Goal: Use online tool/utility: Utilize a website feature to perform a specific function

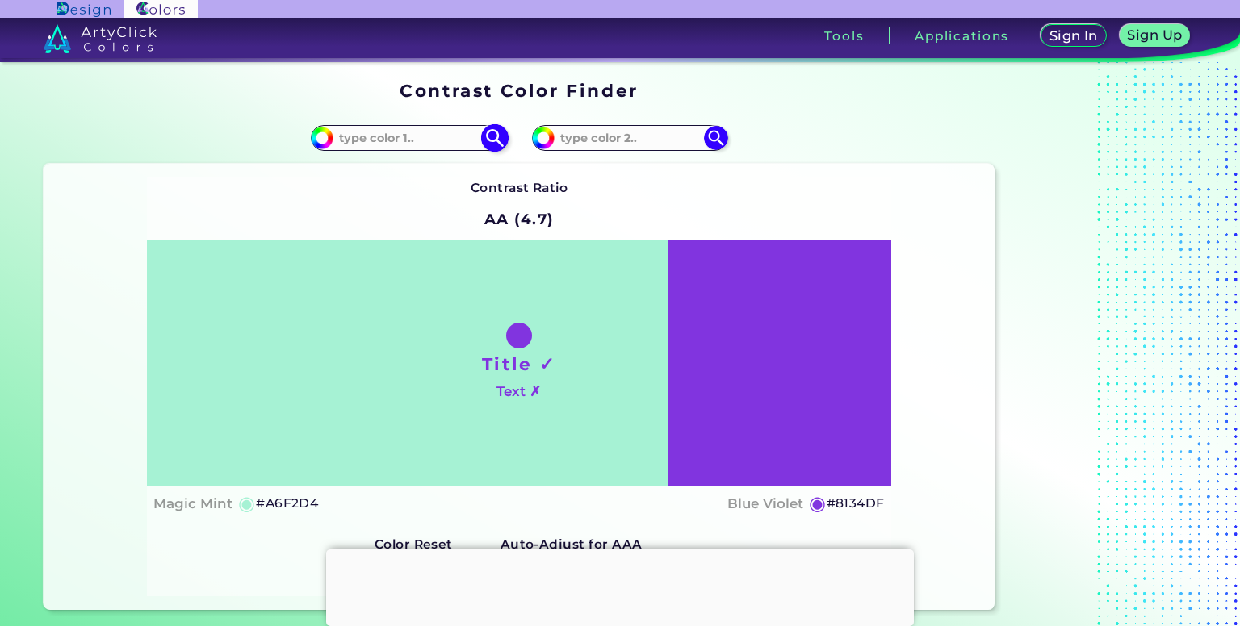
click at [452, 140] on input at bounding box center [408, 138] width 150 height 22
type input "#f99fd2"
click at [638, 145] on input at bounding box center [629, 138] width 150 height 22
click at [662, 149] on div "#8134df" at bounding box center [629, 138] width 195 height 26
click at [662, 142] on input at bounding box center [629, 138] width 150 height 22
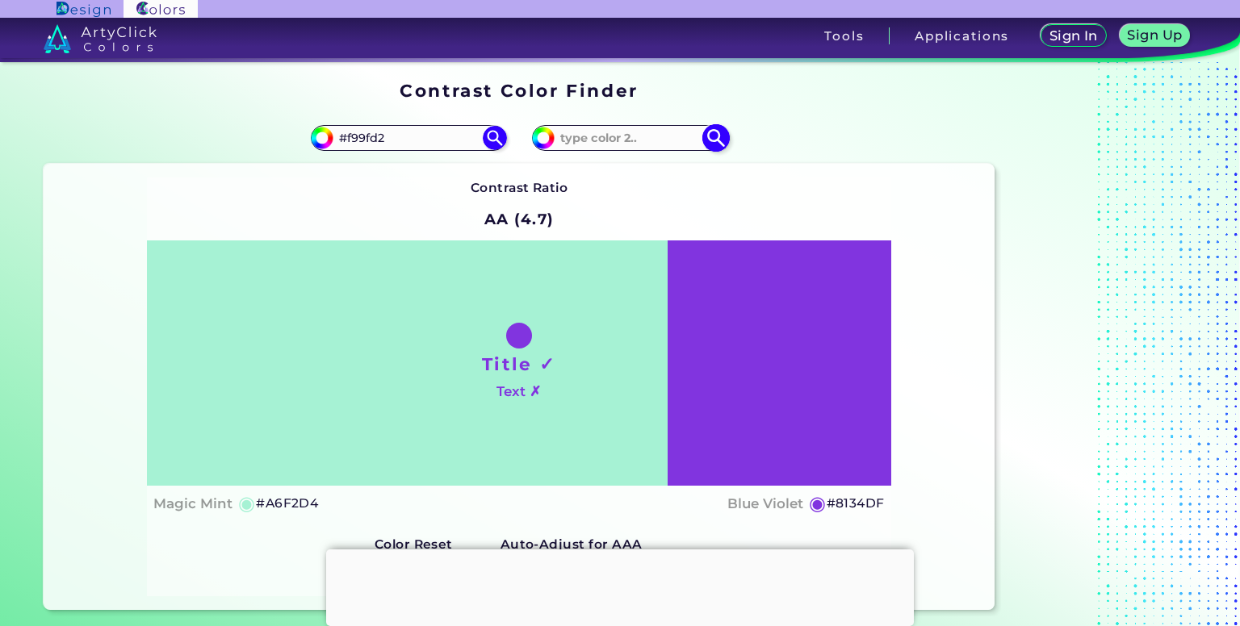
paste input "#f7f6ee"
type input "#f7f6ee"
click at [733, 169] on div "Contrast Ratio AA (4.7) Title ✓ Text ✗ Magic Mint ◉ #A6F2D4 Blue Violet ◉ #8134…" at bounding box center [519, 386] width 951 height 445
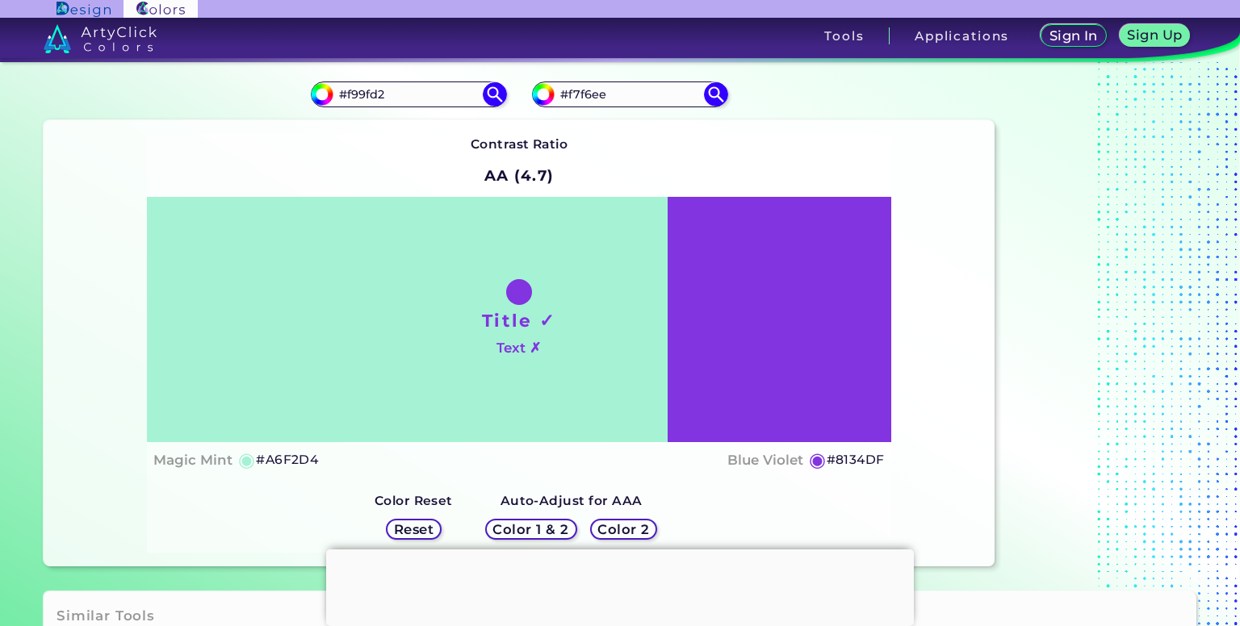
scroll to position [215, 0]
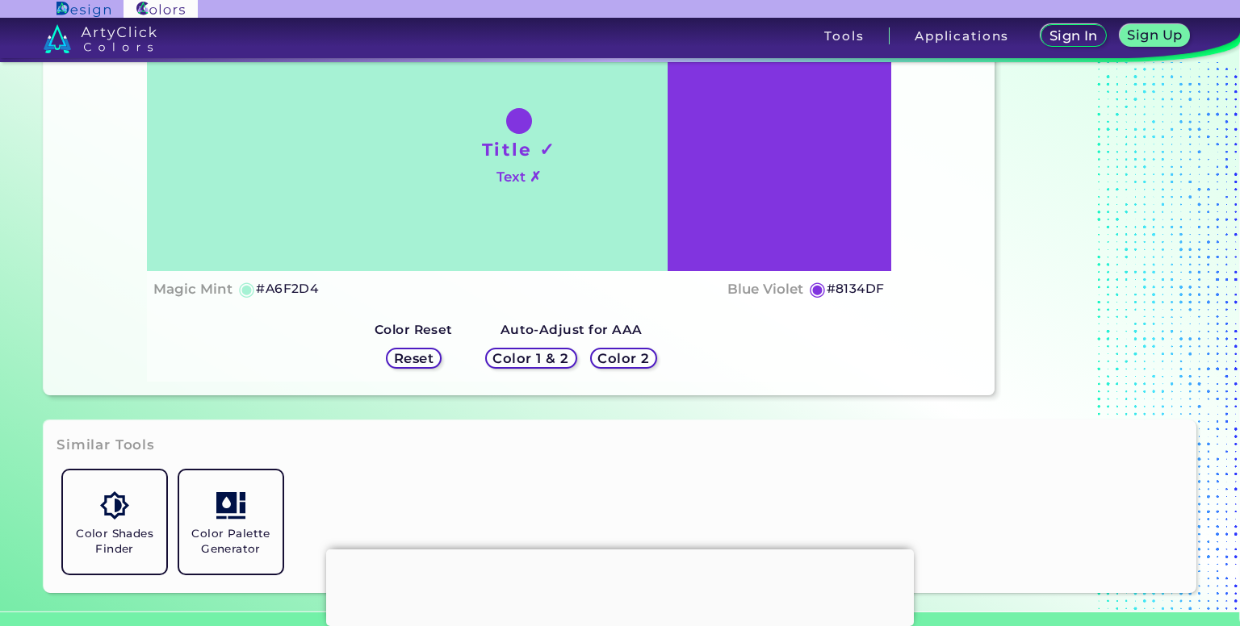
click at [514, 355] on h5 "Color 1 & 2" at bounding box center [530, 358] width 69 height 12
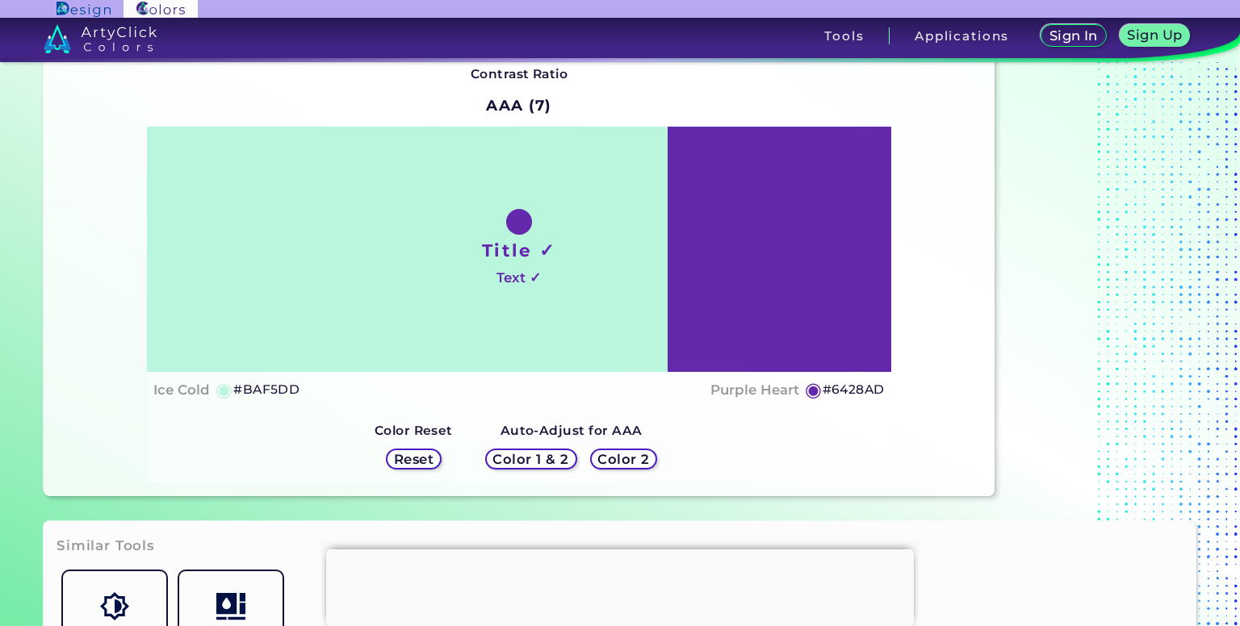
scroll to position [53, 0]
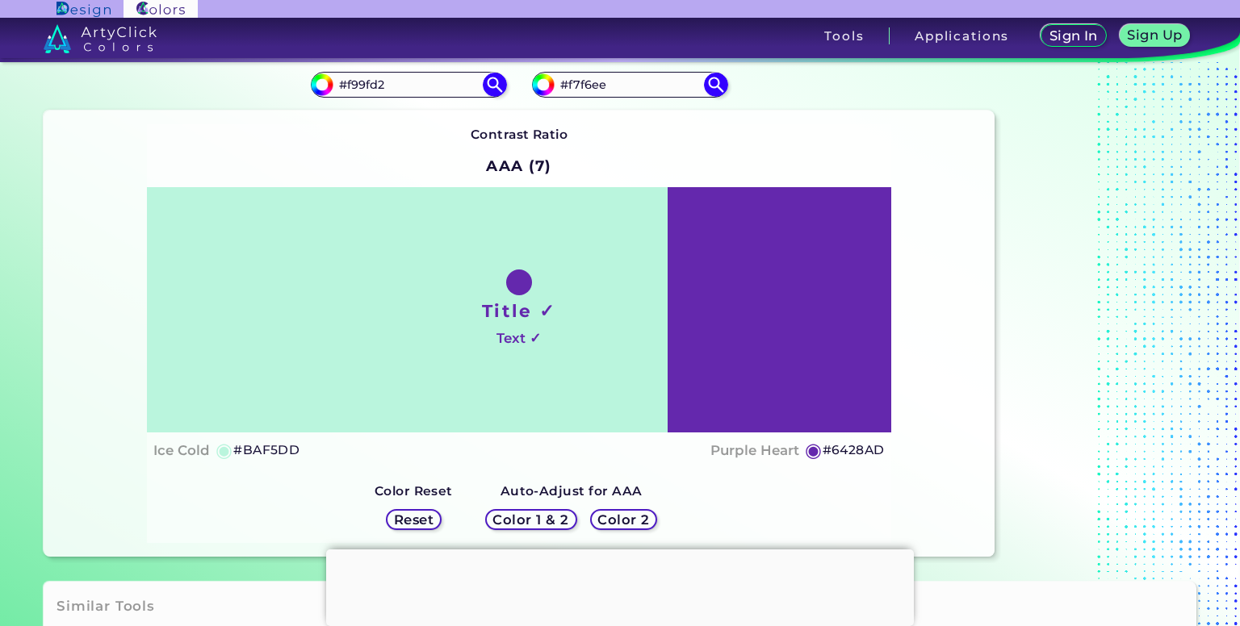
click at [531, 538] on div "Auto-Adjust for AAA Color 1 & 2 Color 2" at bounding box center [571, 509] width 211 height 68
click at [531, 536] on div "Auto-Adjust for AAA Color 1 & 2 Color 2" at bounding box center [571, 509] width 211 height 68
click at [538, 521] on h5 "Color 1 & 2" at bounding box center [530, 519] width 69 height 12
click at [524, 167] on h2 "AAA (7)" at bounding box center [519, 166] width 80 height 36
click at [617, 513] on h5 "Color 2" at bounding box center [623, 519] width 47 height 12
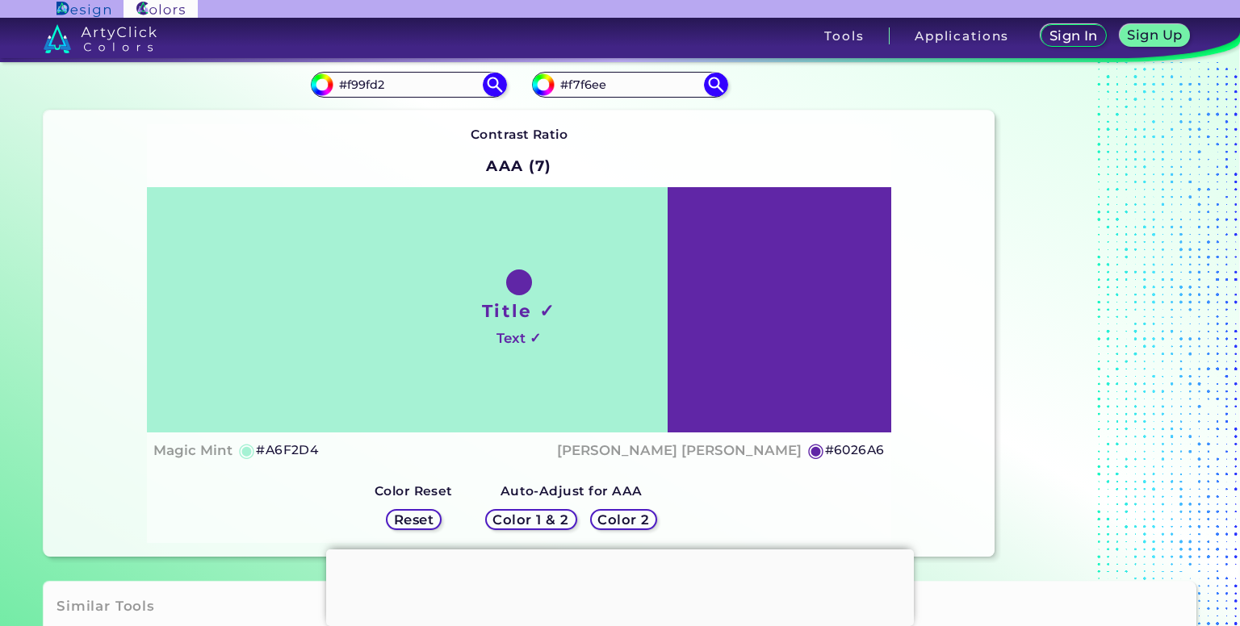
click at [617, 517] on h5 "Color 2" at bounding box center [623, 519] width 47 height 12
click at [539, 522] on h5 "Color 1 & 2" at bounding box center [530, 519] width 69 height 12
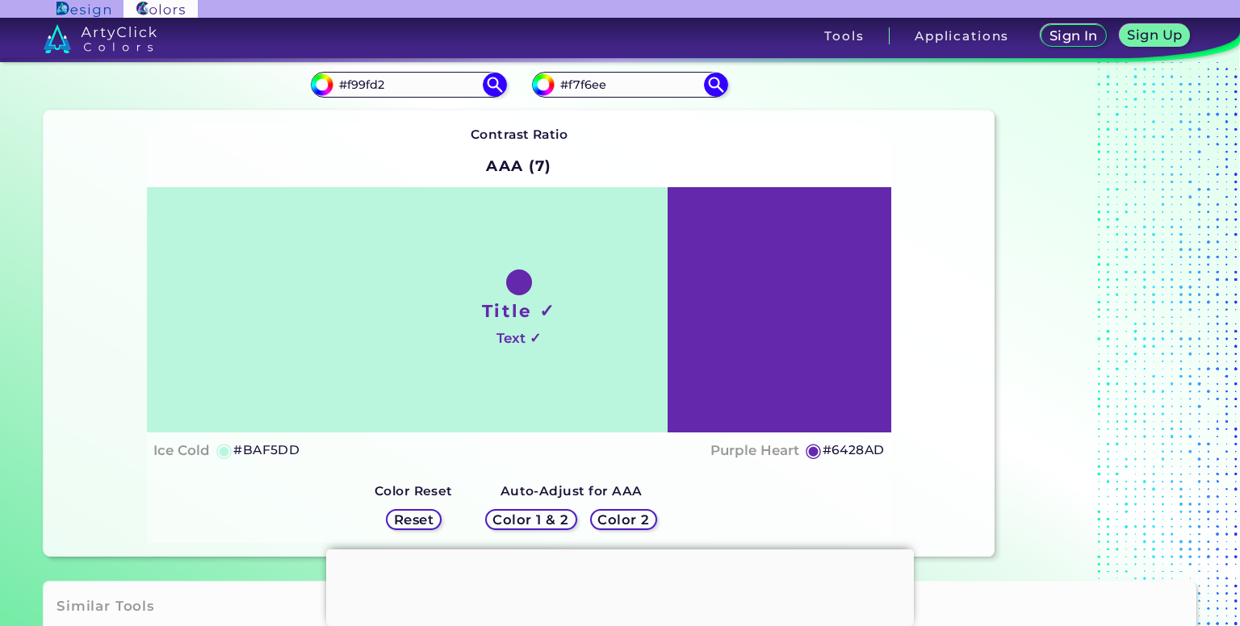
click at [546, 521] on h5 "Color 1 & 2" at bounding box center [530, 519] width 69 height 12
click at [600, 523] on h5 "Color 2" at bounding box center [623, 519] width 47 height 12
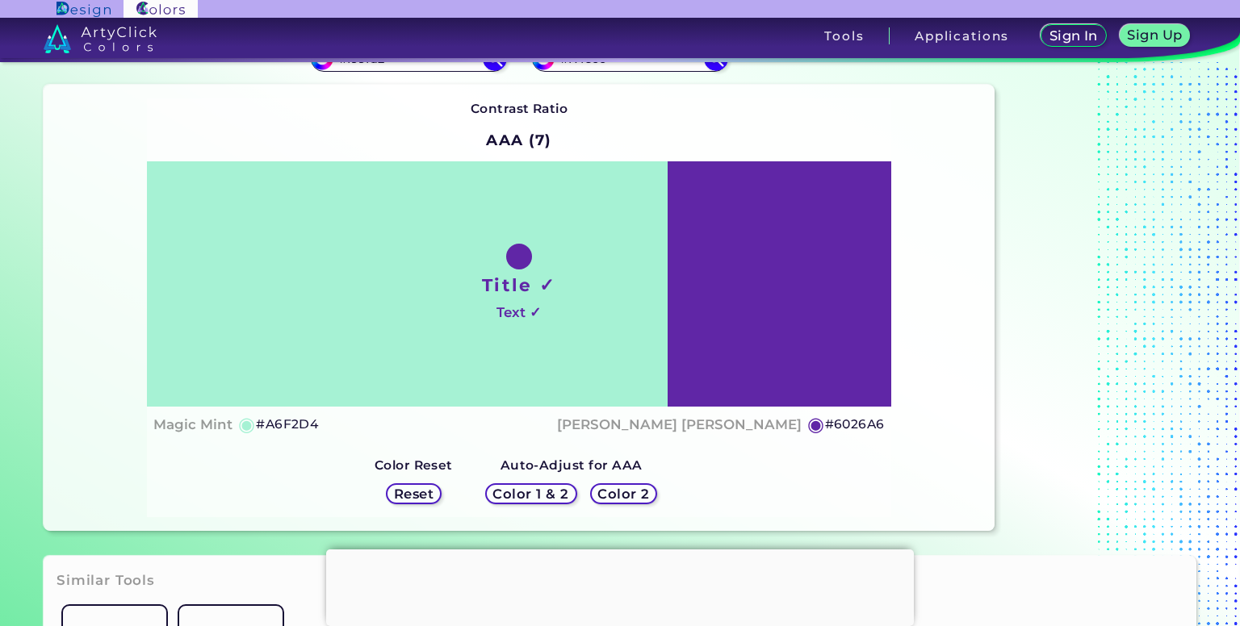
scroll to position [0, 0]
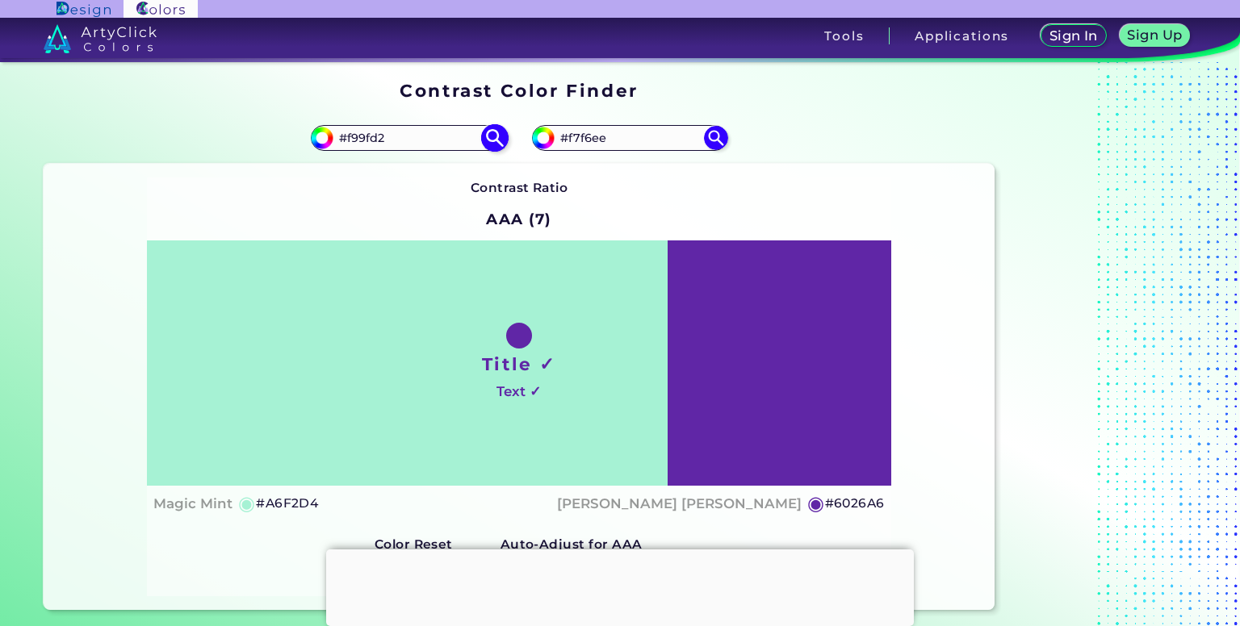
click at [491, 144] on img at bounding box center [494, 138] width 28 height 28
type input "#f99fd2"
type input "#F99FD2"
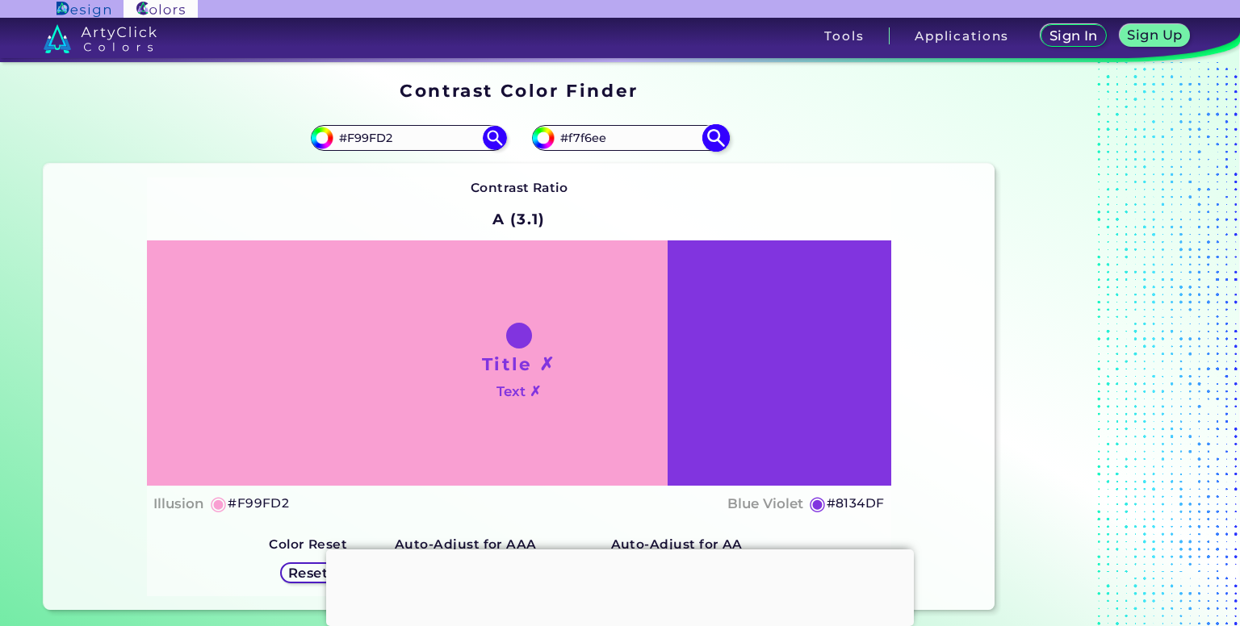
click at [710, 140] on img at bounding box center [715, 138] width 28 height 28
type input "#f7f6ee"
type input "#F7F6EE"
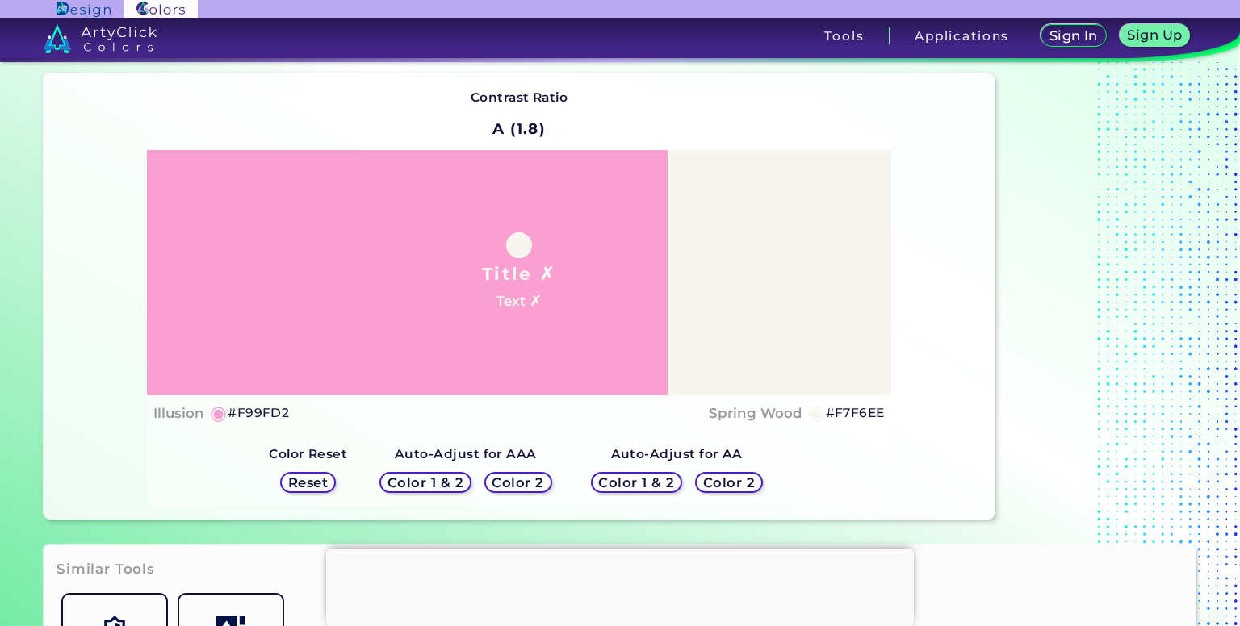
scroll to position [53, 0]
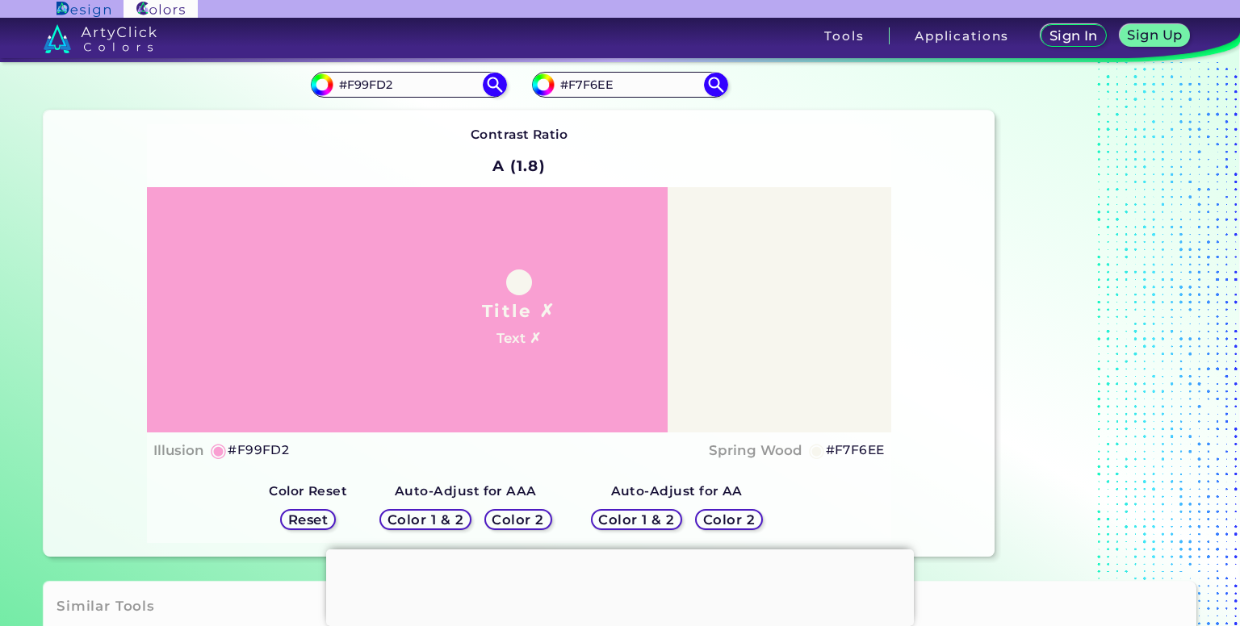
drag, startPoint x: 402, startPoint y: 98, endPoint x: 259, endPoint y: 90, distance: 143.1
click at [259, 90] on div "#f99fd2 #F99FD2" at bounding box center [281, 85] width 475 height 52
drag, startPoint x: 638, startPoint y: 84, endPoint x: 414, endPoint y: 88, distance: 223.6
click at [414, 88] on section "#f99fd2 #f7f6ee #F7F6EE Contrast Ratio A (1.8)" at bounding box center [519, 307] width 964 height 510
paste input "99FD2"
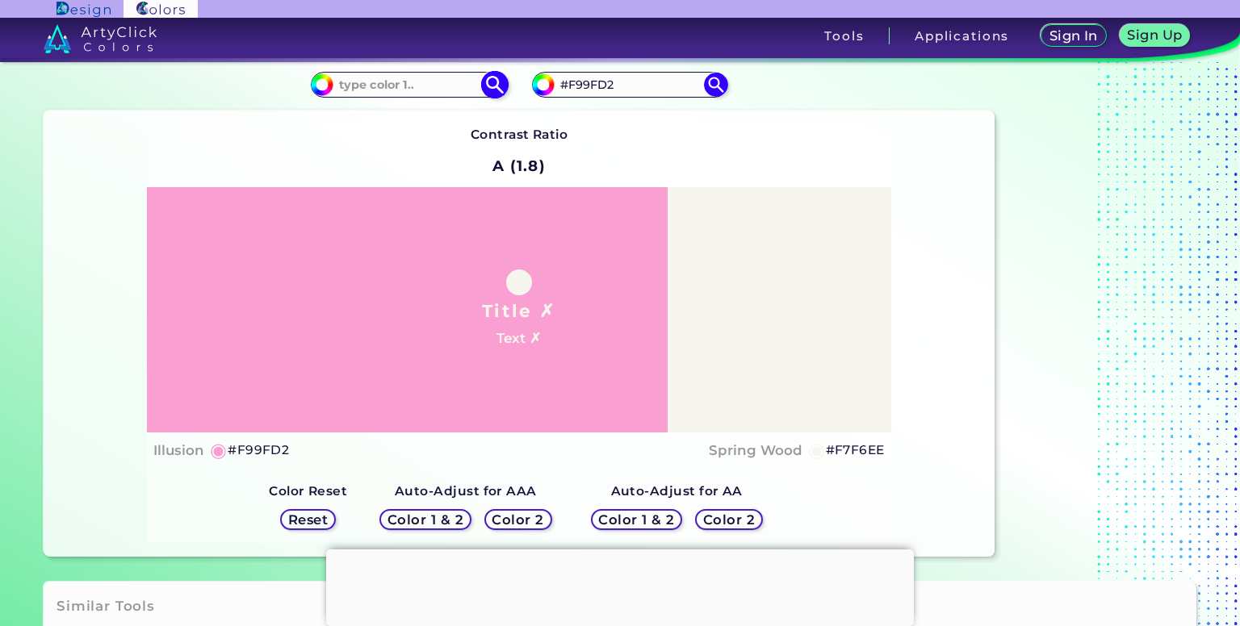
type input "#F99FD2"
click at [406, 88] on input at bounding box center [408, 84] width 150 height 22
paste input "#f7f6ee"
drag, startPoint x: 387, startPoint y: 81, endPoint x: 475, endPoint y: 110, distance: 92.6
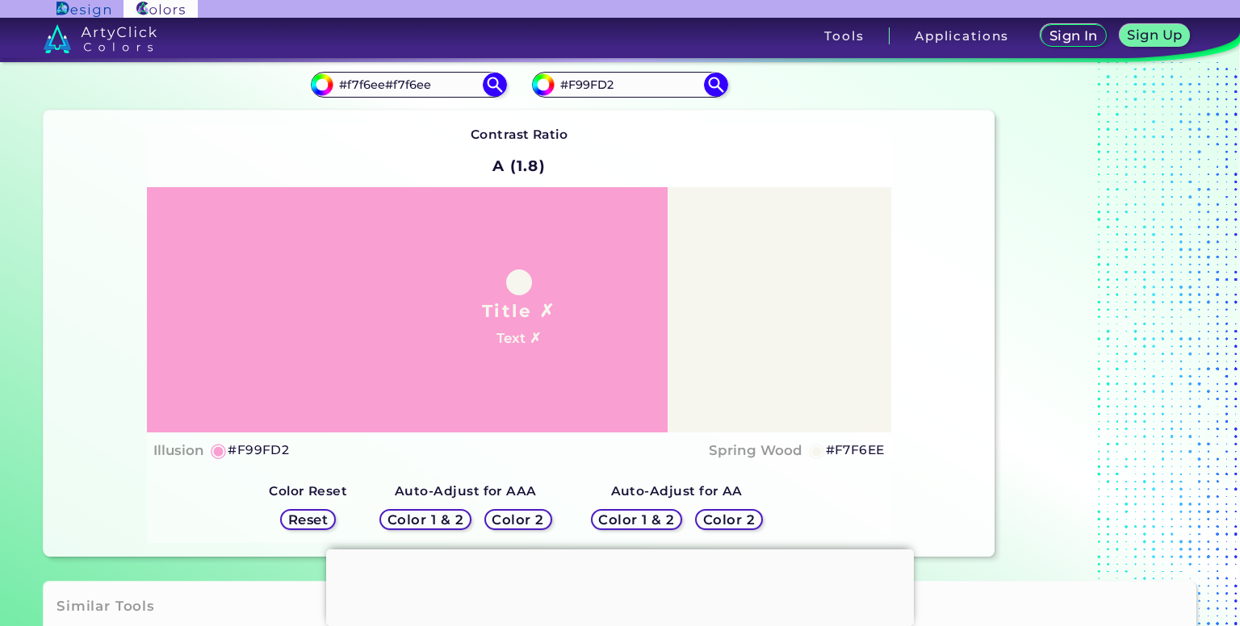
click at [479, 101] on div "#f99fd2 #f7f6ee#f7f6ee" at bounding box center [281, 85] width 475 height 52
type input "#f7f6ee"
click at [500, 84] on img at bounding box center [494, 85] width 28 height 28
type input "#f7f6ee"
type input "#F7F6EE"
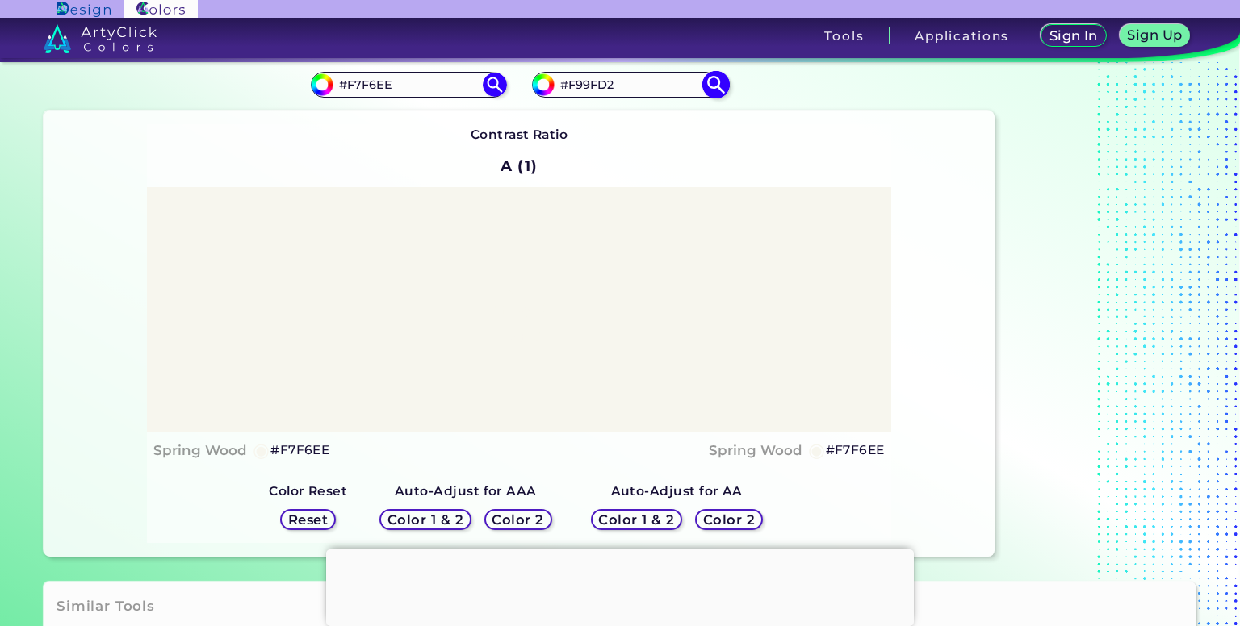
click at [704, 85] on img at bounding box center [715, 85] width 28 height 28
type input "#f99fd2"
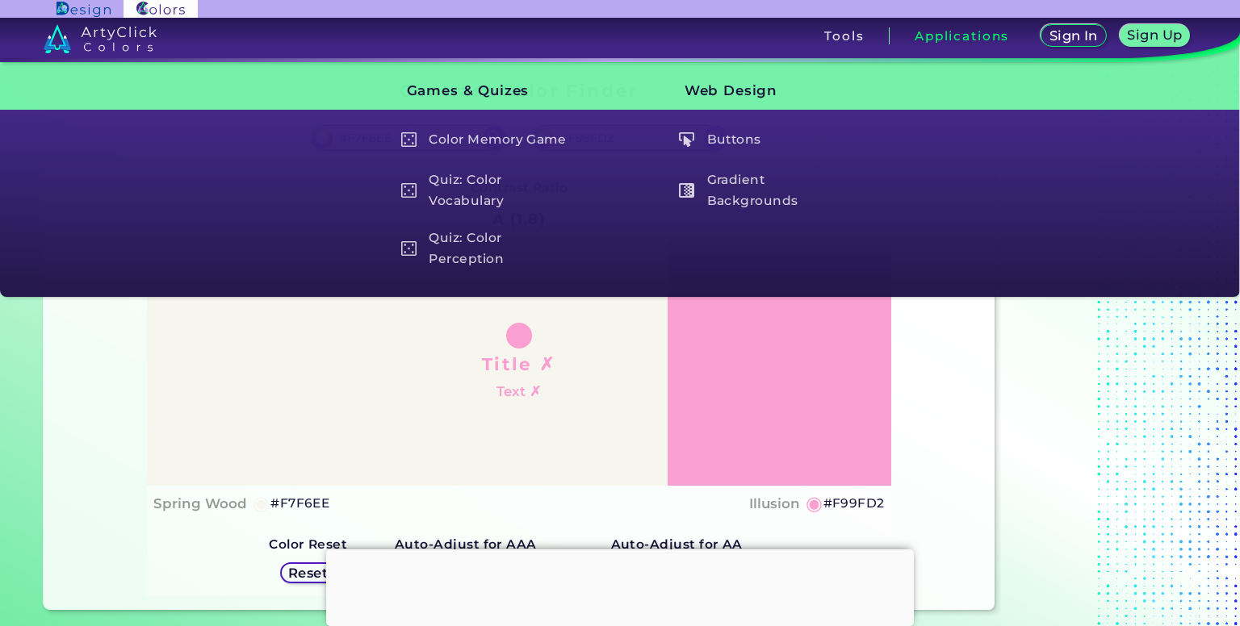
click at [939, 383] on div "Contrast Ratio A (1.8) Title ✗ Text ✗ Spring Wood ◉ #F7F6EE Illusion ◉ #F99FD2 …" at bounding box center [519, 386] width 951 height 445
